Goal: Task Accomplishment & Management: Complete application form

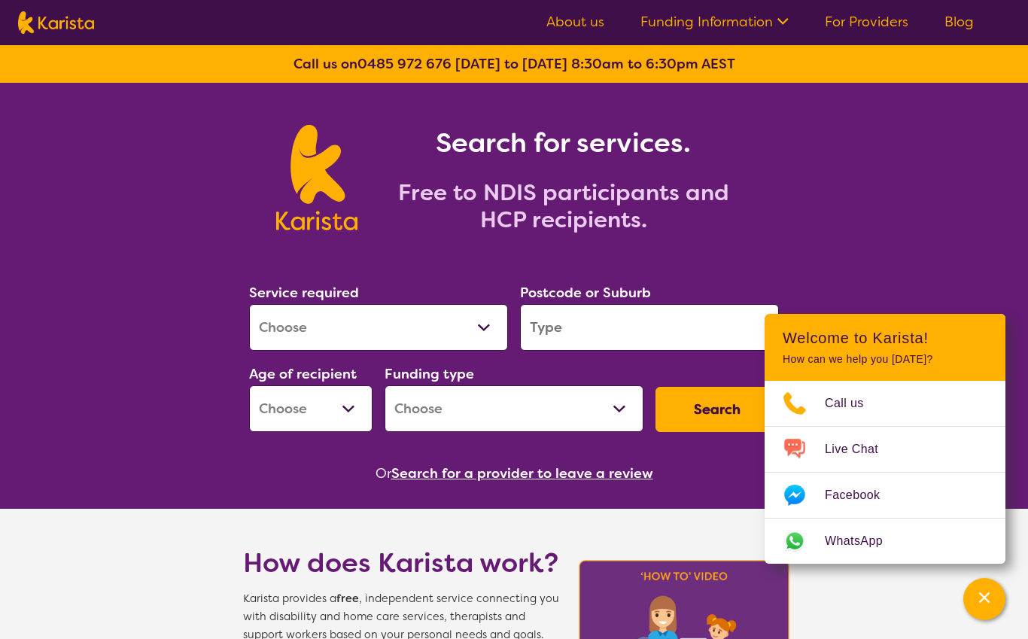
select select "Support worker"
drag, startPoint x: 618, startPoint y: 336, endPoint x: 618, endPoint y: 327, distance: 9.0
click at [618, 336] on input "search" at bounding box center [649, 327] width 259 height 47
select select "AD"
select select "NDIS"
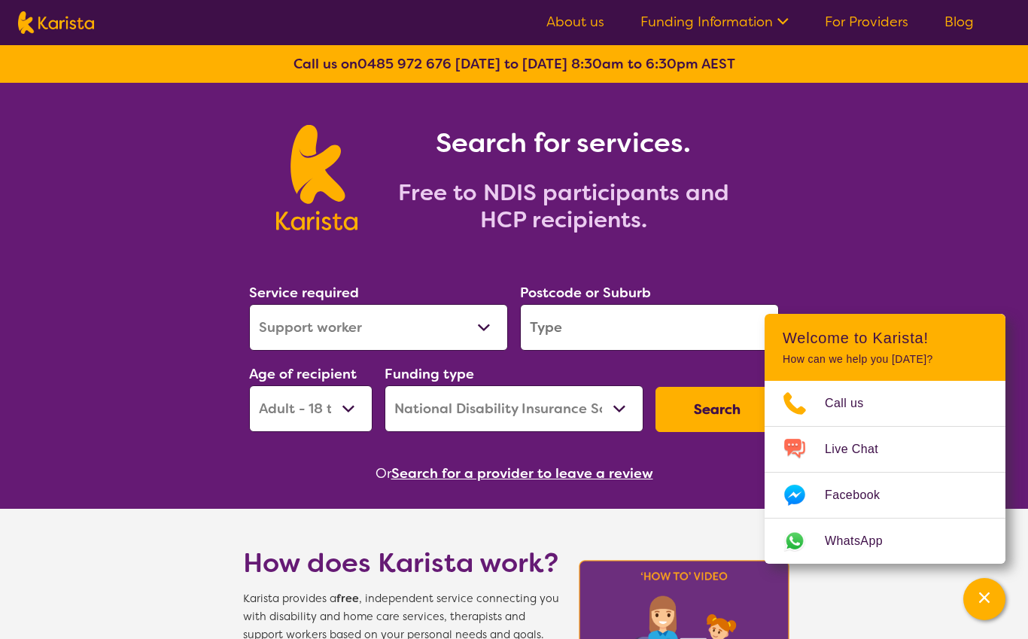
click at [625, 320] on input "search" at bounding box center [649, 327] width 259 height 47
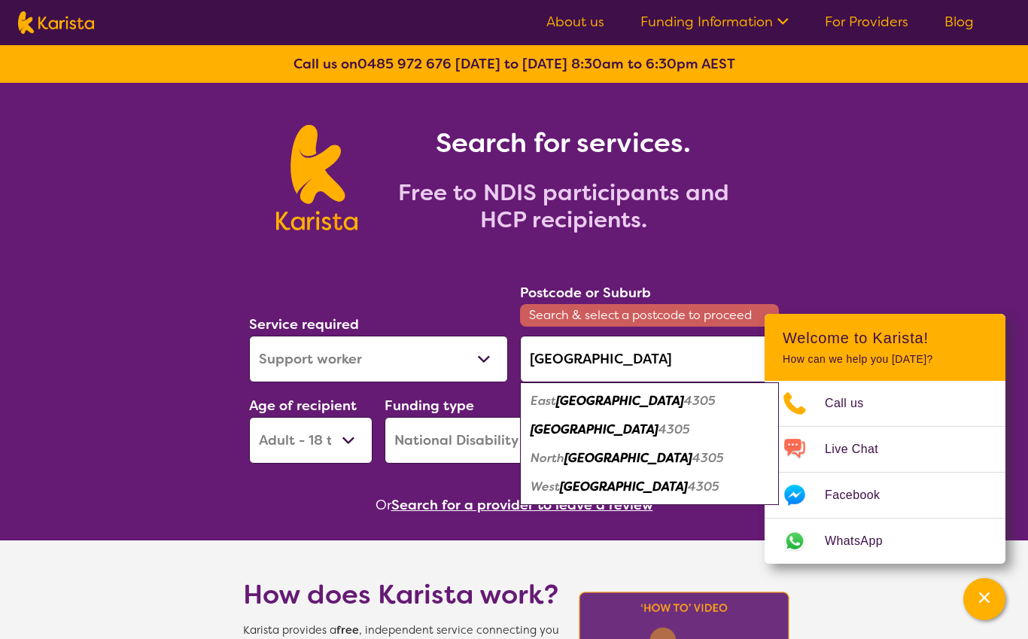
click at [594, 461] on em "[GEOGRAPHIC_DATA]" at bounding box center [628, 458] width 128 height 16
type input "4305"
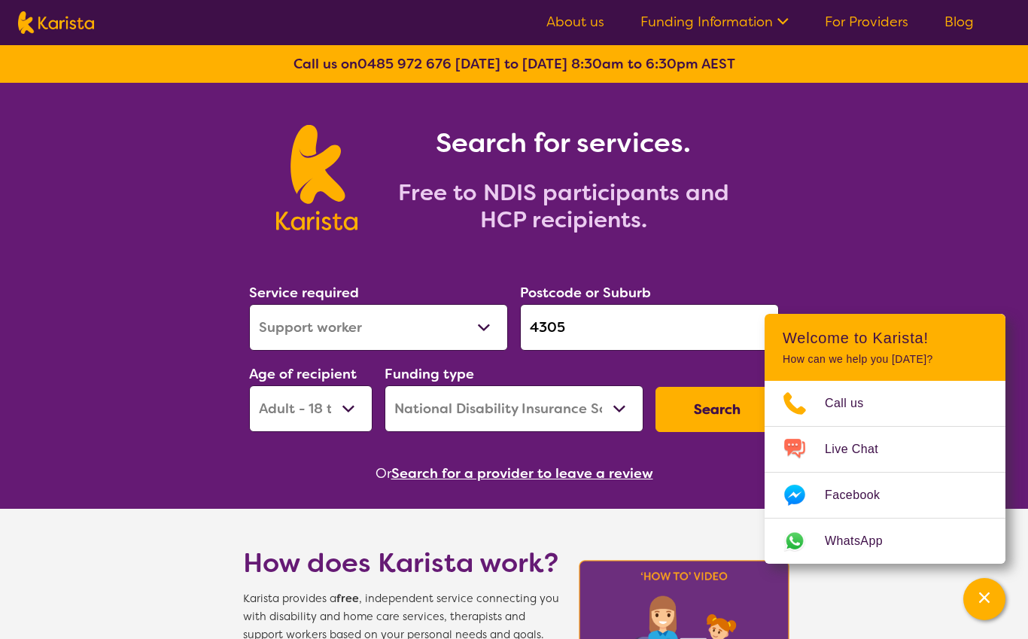
click at [692, 412] on button "Search" at bounding box center [716, 409] width 123 height 45
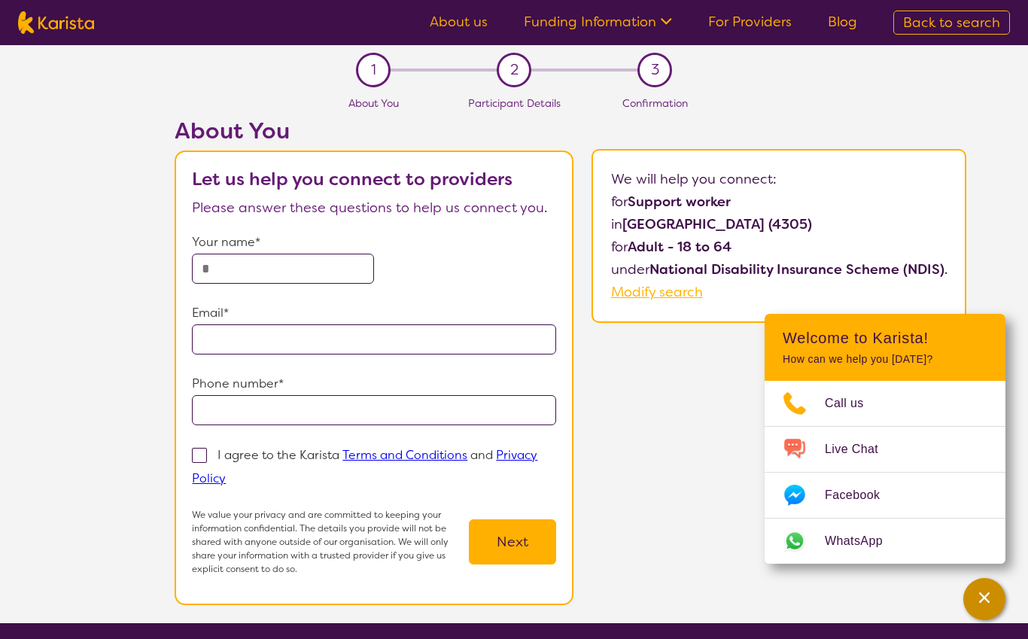
click at [987, 591] on div "Channel Menu" at bounding box center [984, 598] width 30 height 33
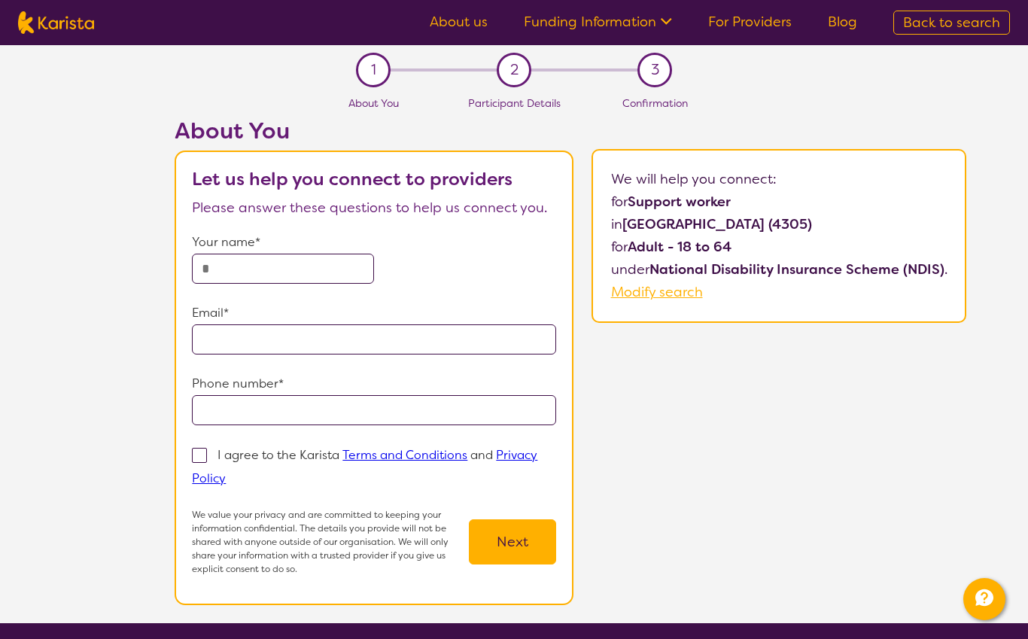
click at [318, 272] on input "text" at bounding box center [283, 269] width 182 height 30
type input "**********"
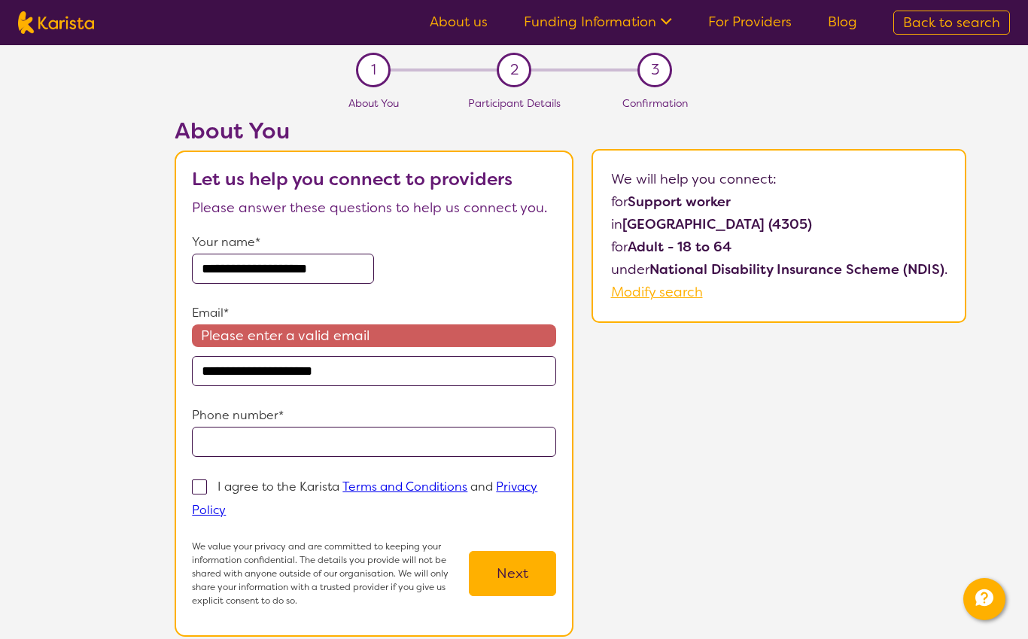
type input "**********"
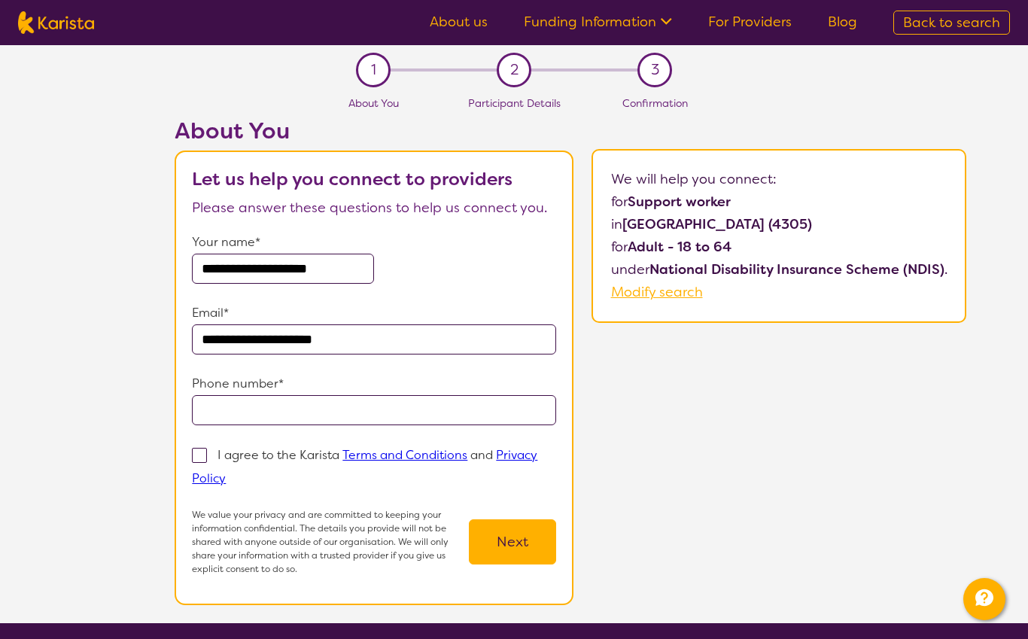
click at [433, 411] on input "tel" at bounding box center [374, 410] width 364 height 30
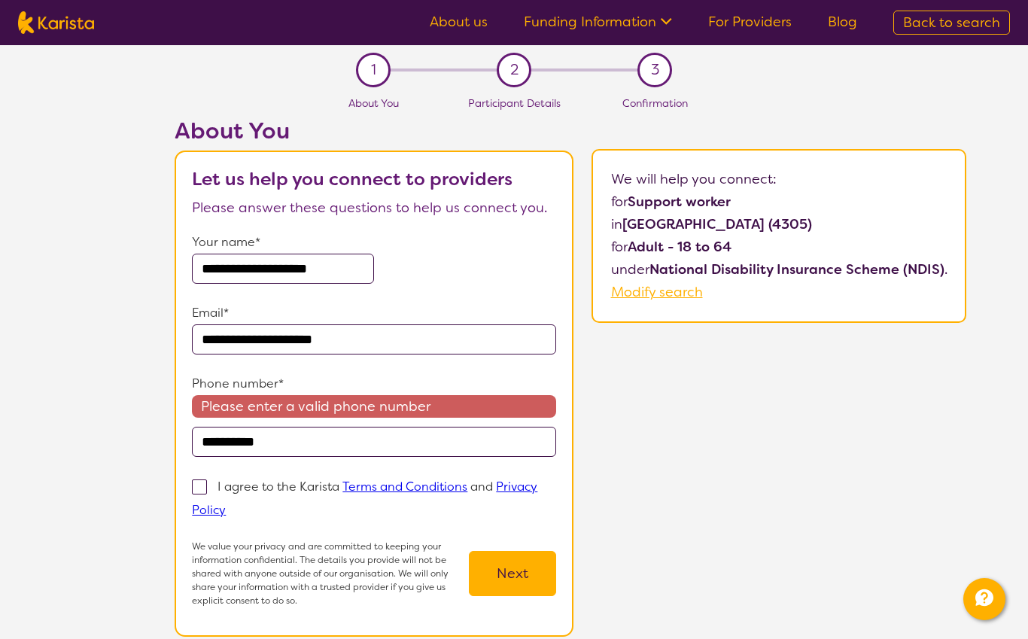
type input "**********"
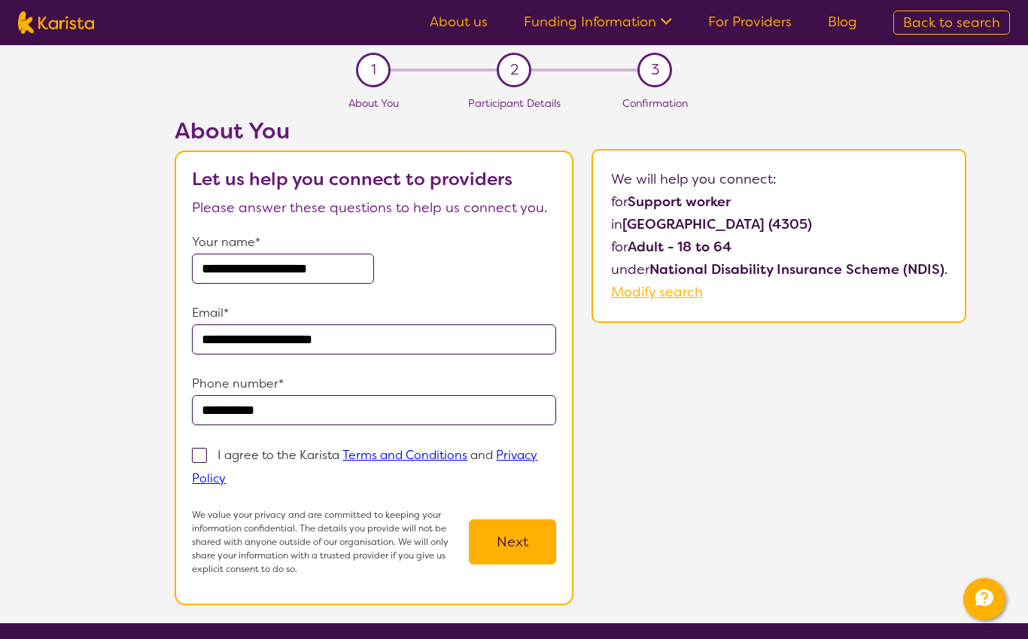
click at [192, 454] on span at bounding box center [199, 455] width 15 height 15
click at [226, 473] on input "I agree to the Karista Terms and Conditions and Privacy Policy" at bounding box center [231, 478] width 10 height 10
checkbox input "true"
click at [539, 519] on button "Next" at bounding box center [512, 541] width 87 height 45
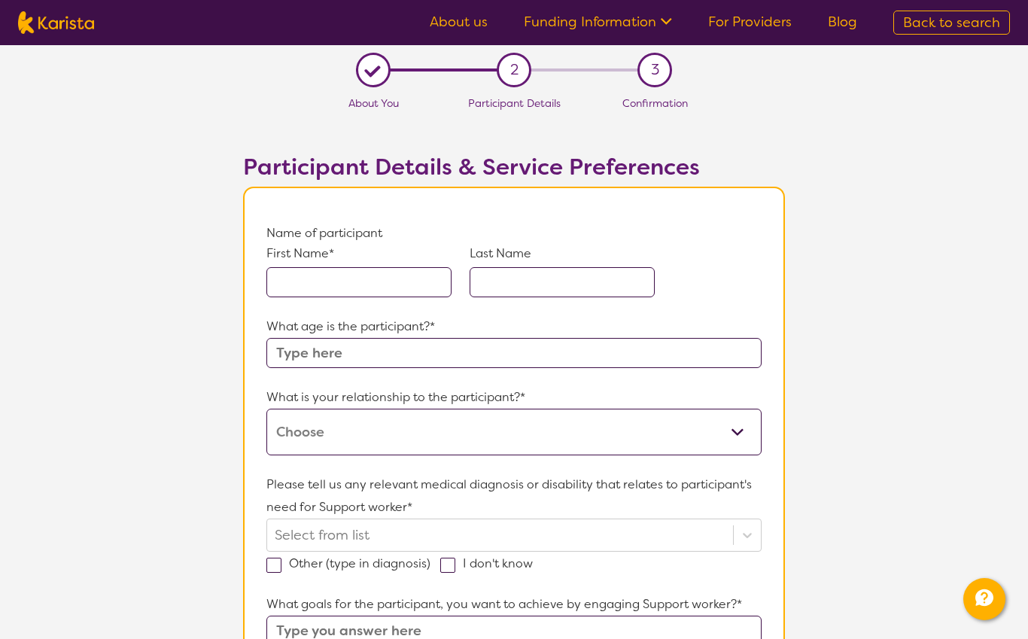
click at [379, 273] on input "text" at bounding box center [358, 282] width 185 height 30
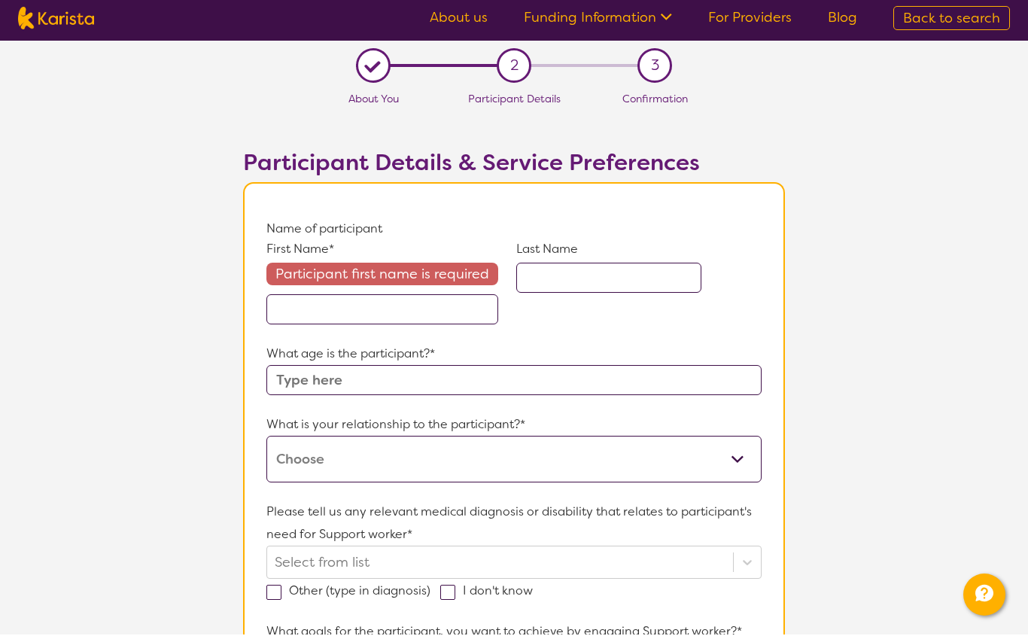
scroll to position [5, 0]
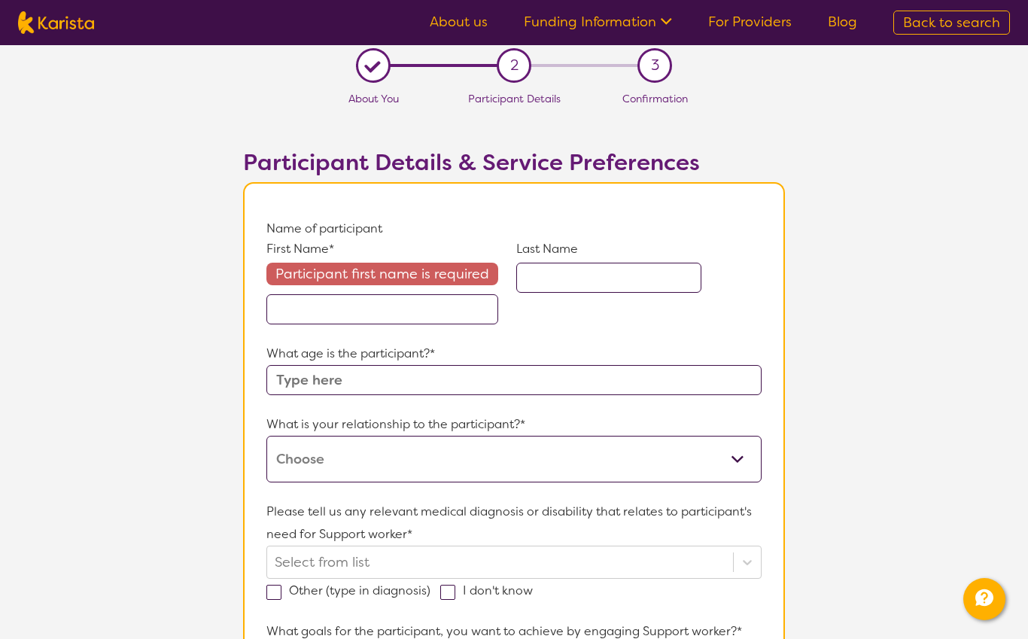
select select "I am their Support Coordinator"
click at [533, 331] on div "First Name* Participant first name is required Last Name" at bounding box center [513, 291] width 495 height 102
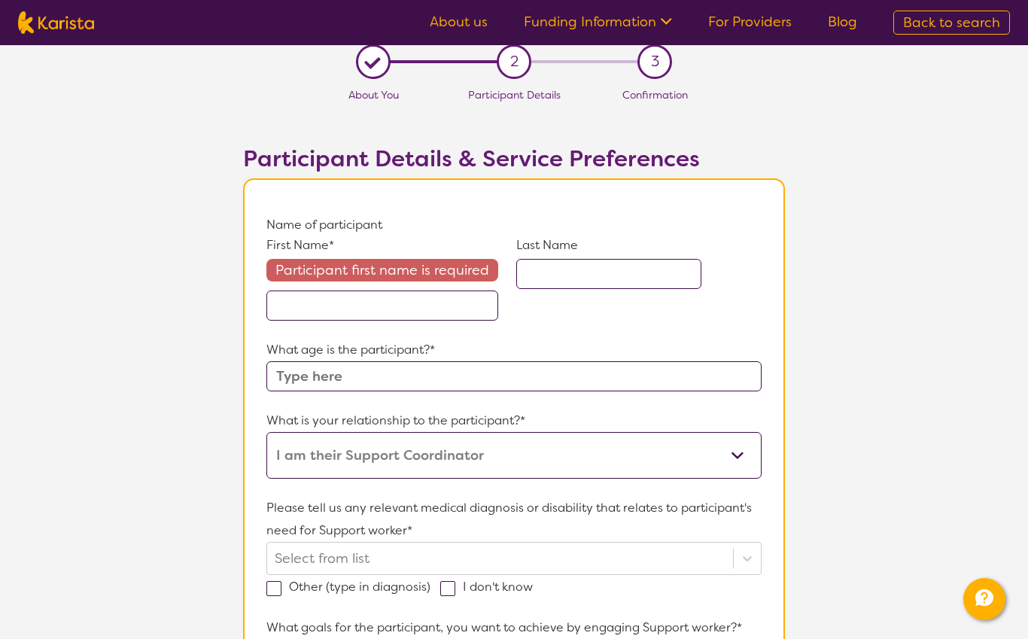
scroll to position [0, 0]
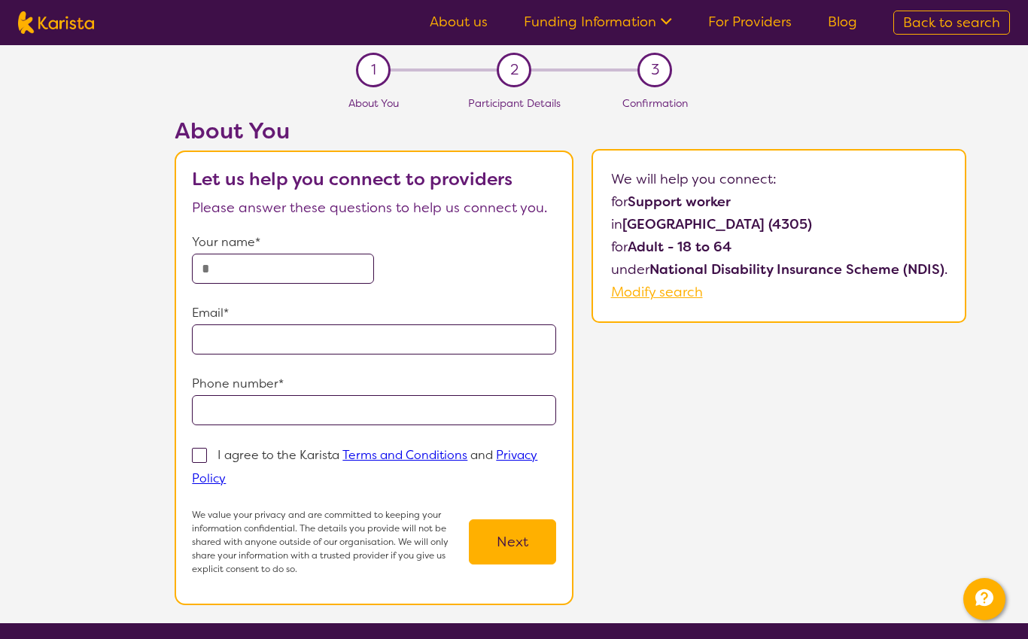
select select "Support worker"
select select "AD"
select select "NDIS"
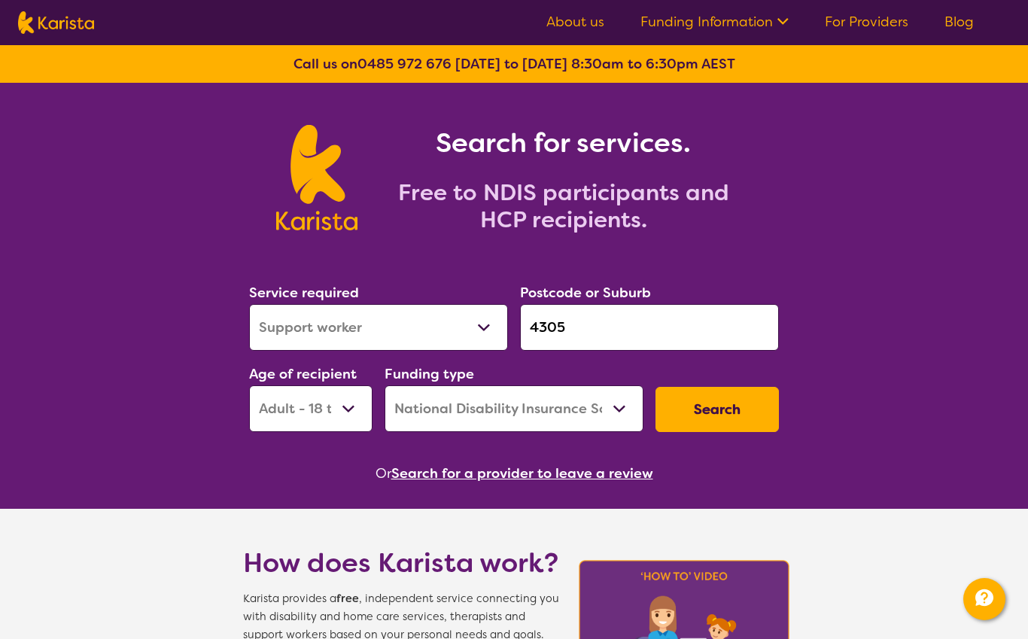
click at [727, 414] on button "Search" at bounding box center [716, 409] width 123 height 45
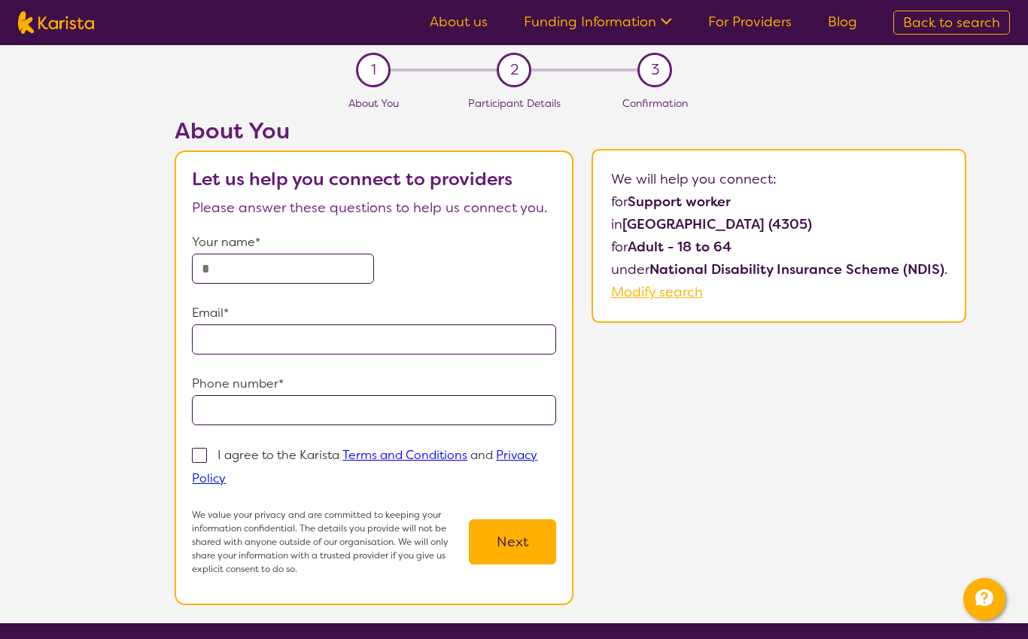
click at [354, 272] on input "text" at bounding box center [283, 269] width 182 height 30
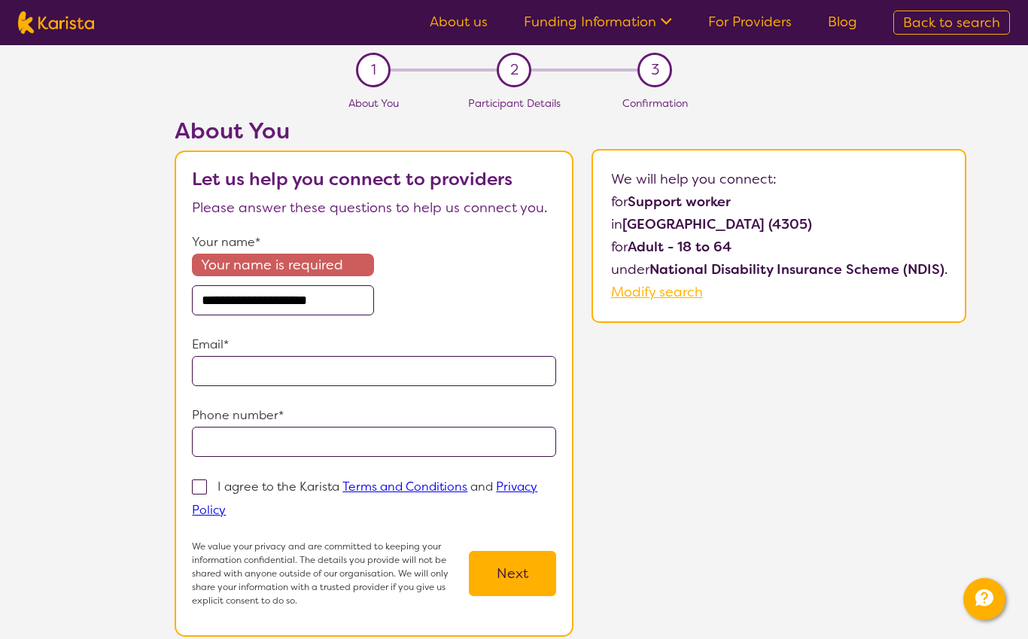
type input "**********"
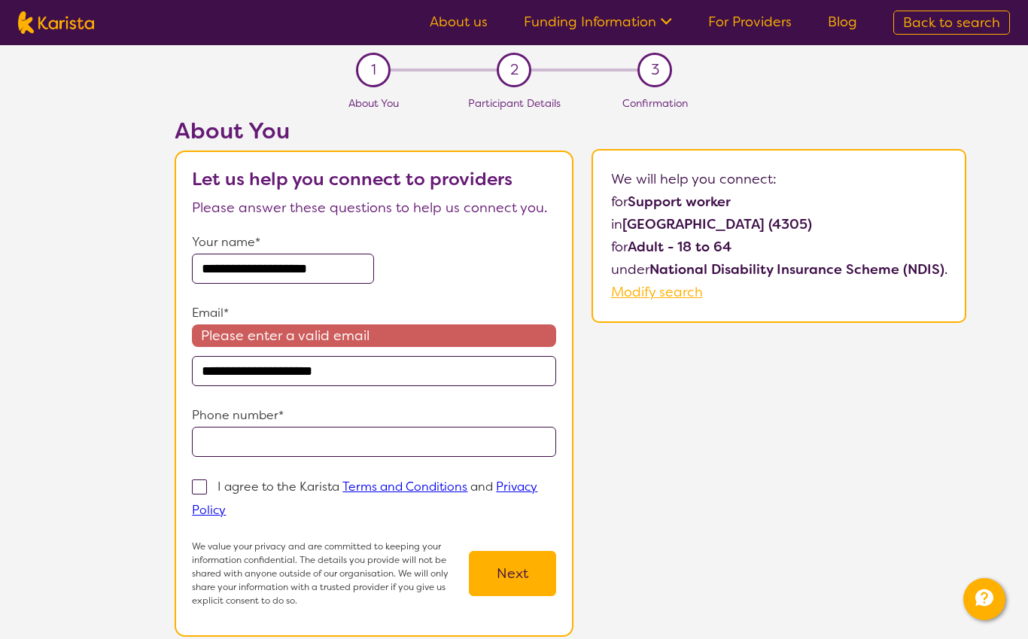
type input "**********"
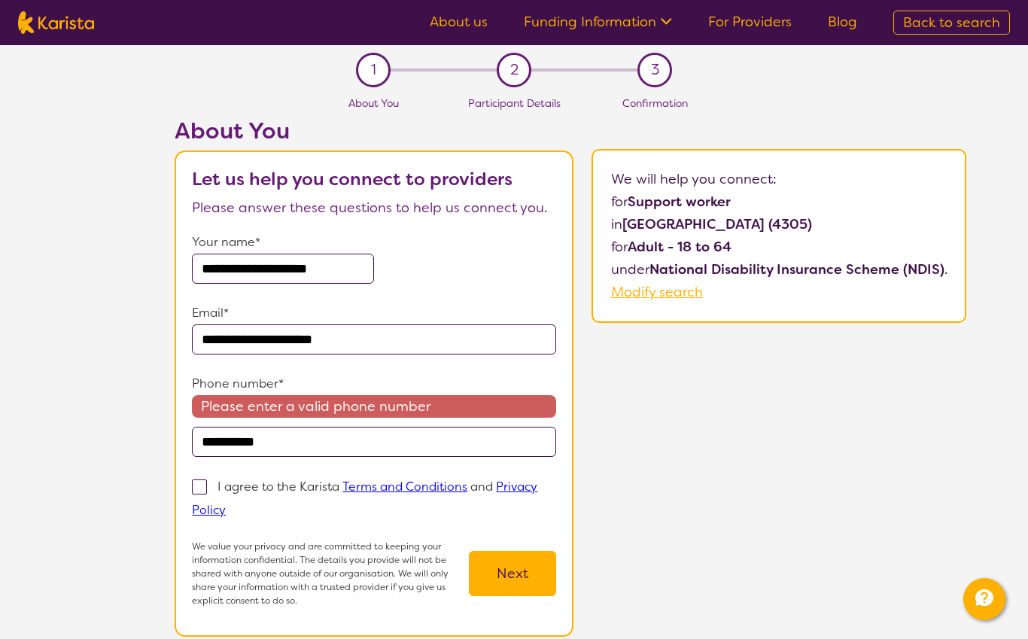
type input "**********"
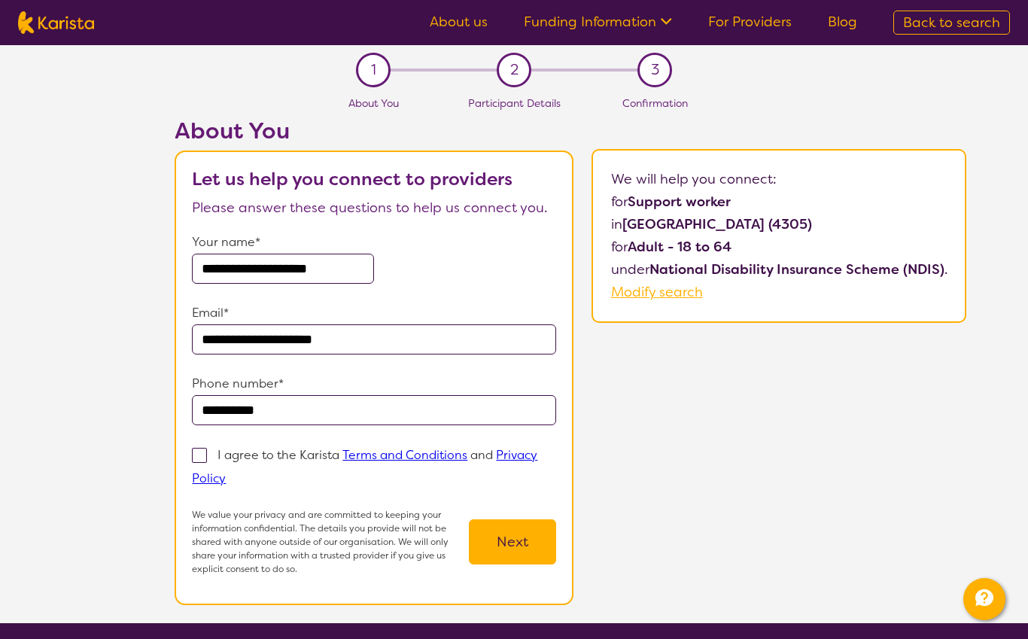
click at [192, 457] on span at bounding box center [199, 455] width 15 height 15
click at [226, 473] on input "I agree to the Karista Terms and Conditions and Privacy Policy" at bounding box center [231, 478] width 10 height 10
checkbox input "true"
click at [513, 519] on button "Next" at bounding box center [512, 541] width 87 height 45
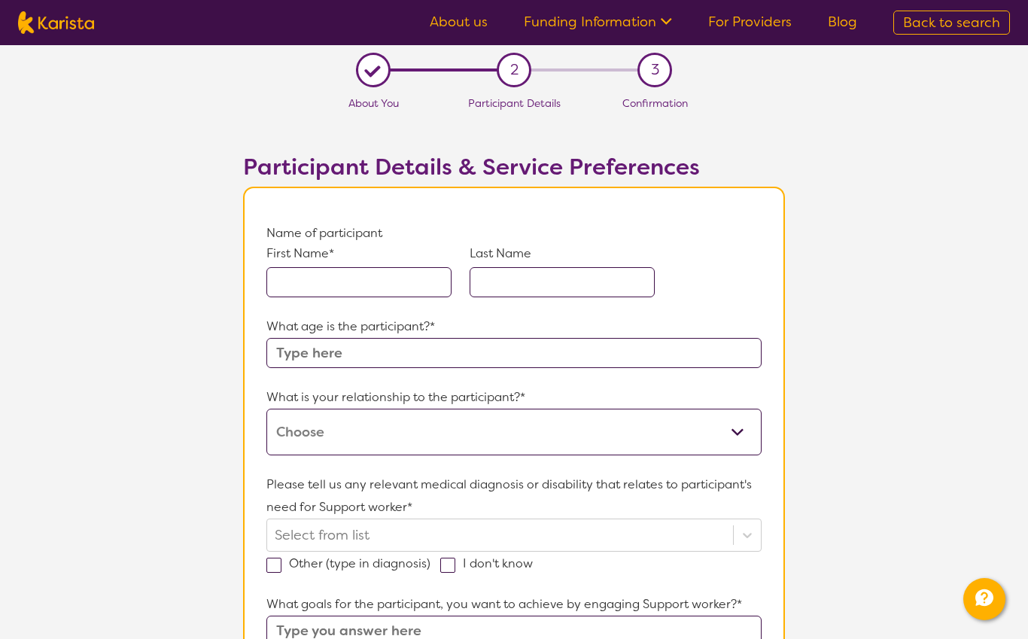
click at [380, 278] on input "text" at bounding box center [358, 282] width 185 height 30
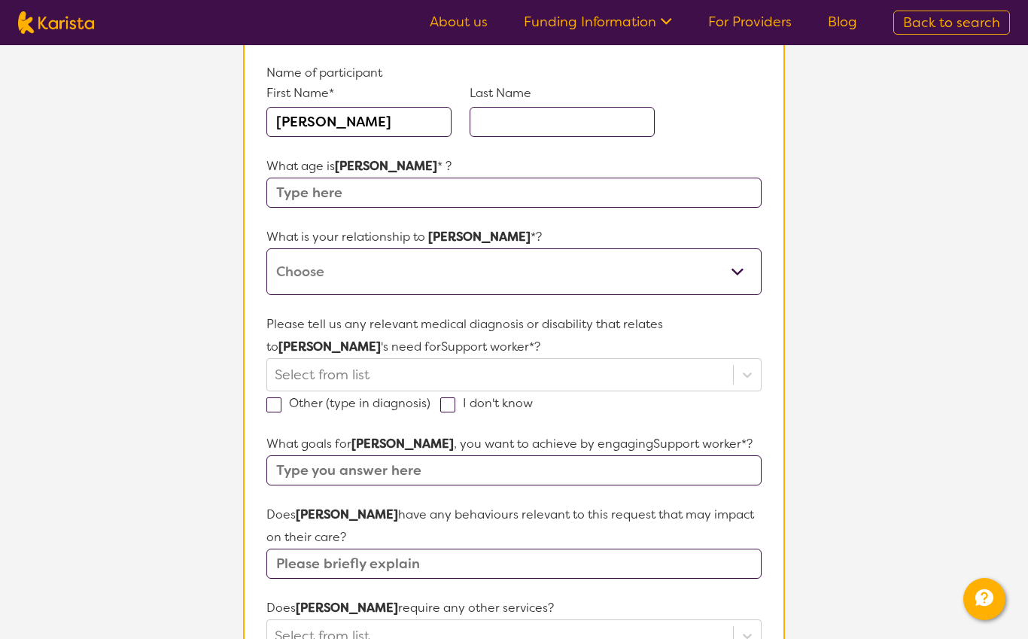
scroll to position [159, 0]
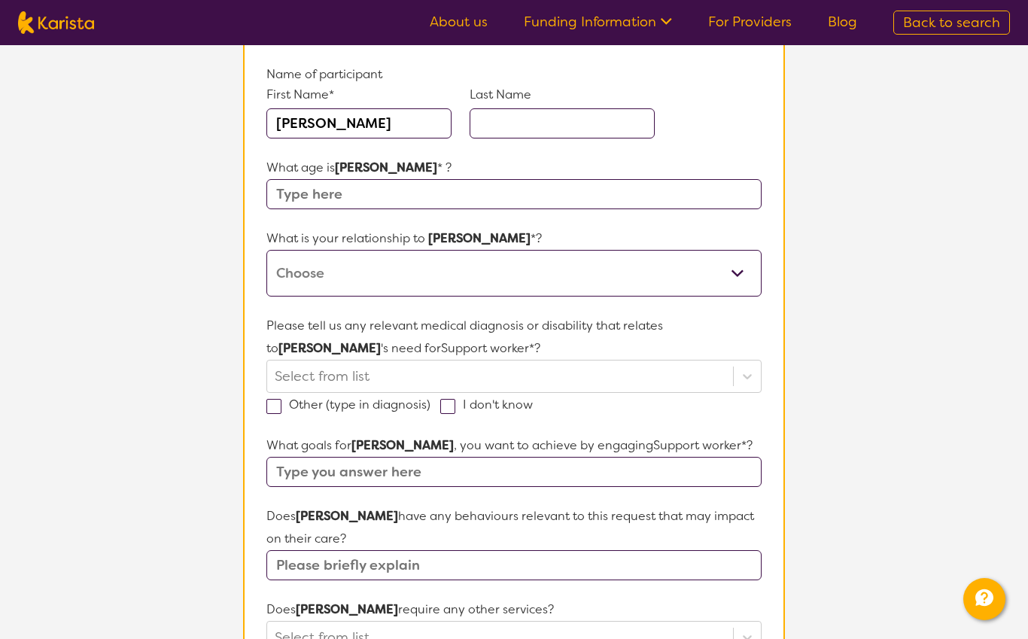
type input "[PERSON_NAME]"
select select "I am their Support Coordinator"
click at [408, 123] on input "[PERSON_NAME]" at bounding box center [358, 123] width 185 height 30
click at [433, 199] on input "text" at bounding box center [513, 194] width 495 height 30
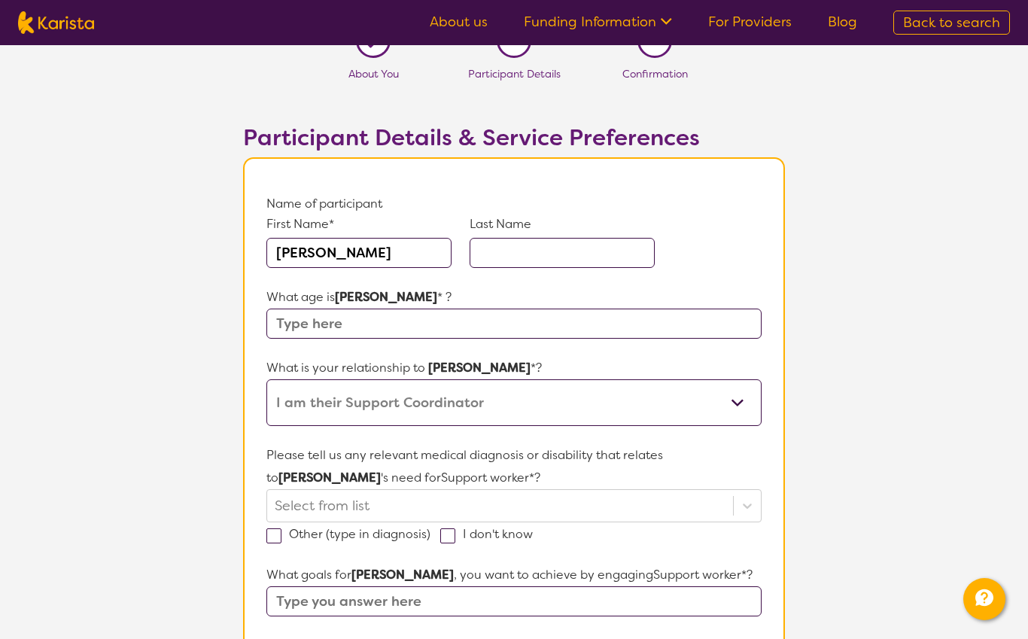
scroll to position [0, 0]
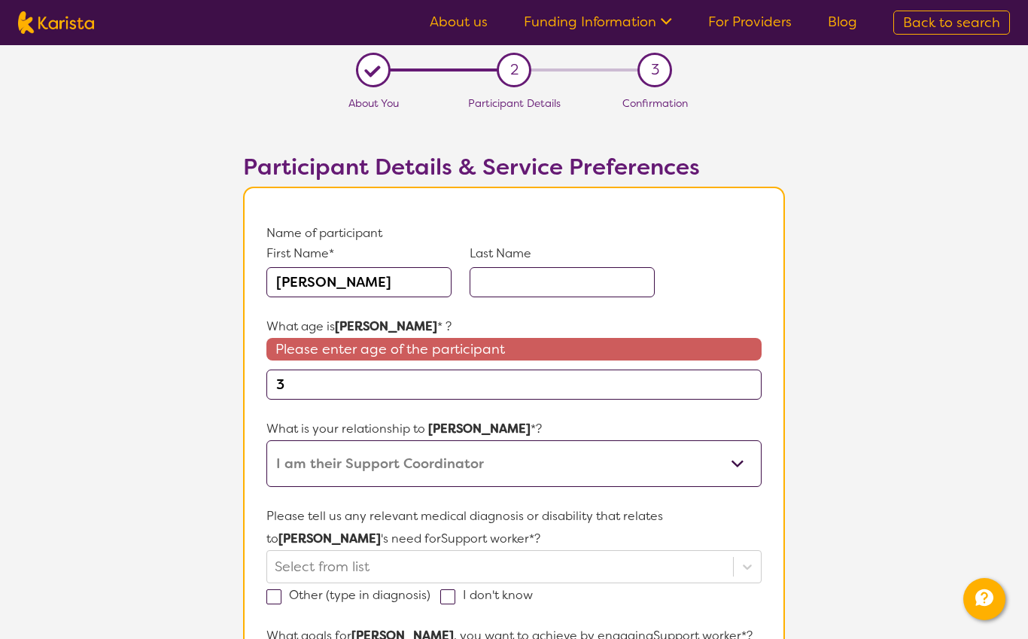
type input "32"
